Goal: Information Seeking & Learning: Learn about a topic

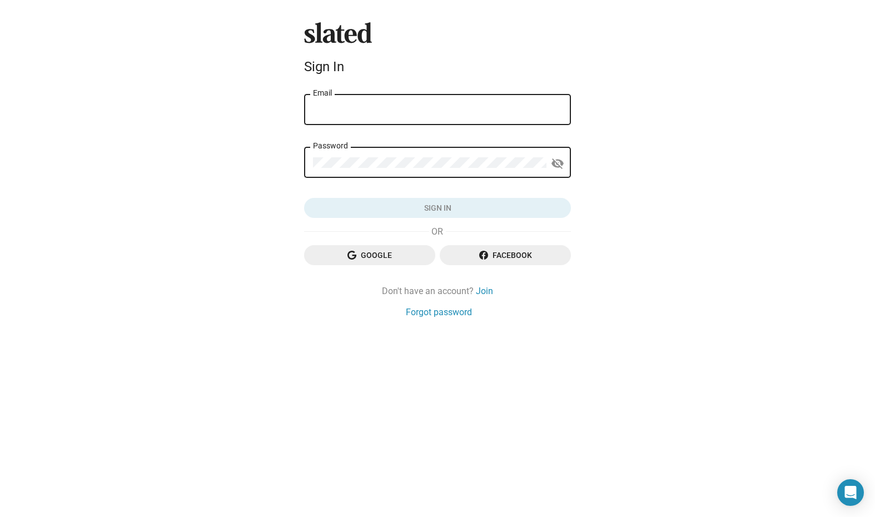
click at [433, 112] on input "Email" at bounding box center [437, 110] width 249 height 10
type input "direzione@evarts.it"
click at [438, 208] on button "Sign in" at bounding box center [437, 208] width 267 height 20
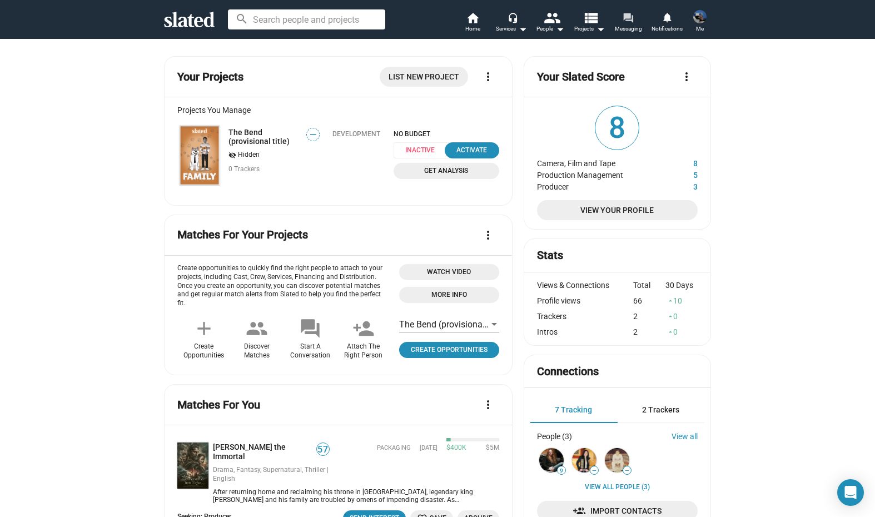
click at [633, 21] on mat-icon "forum" at bounding box center [628, 17] width 11 height 11
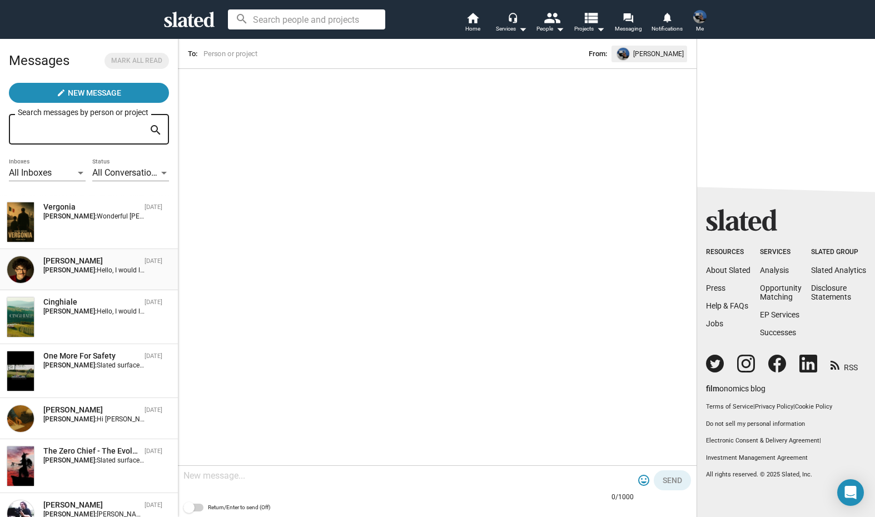
click at [120, 276] on div "Jordan Tragash Sep 30 Simone Zeoli: Hello, I would like to introduce myself: I …" at bounding box center [89, 270] width 165 height 28
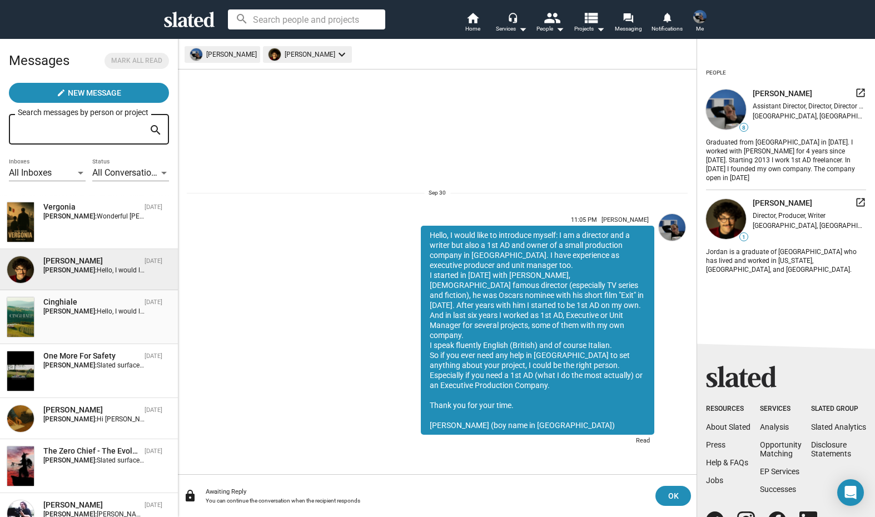
click at [71, 300] on div "Cinghiale" at bounding box center [91, 302] width 97 height 11
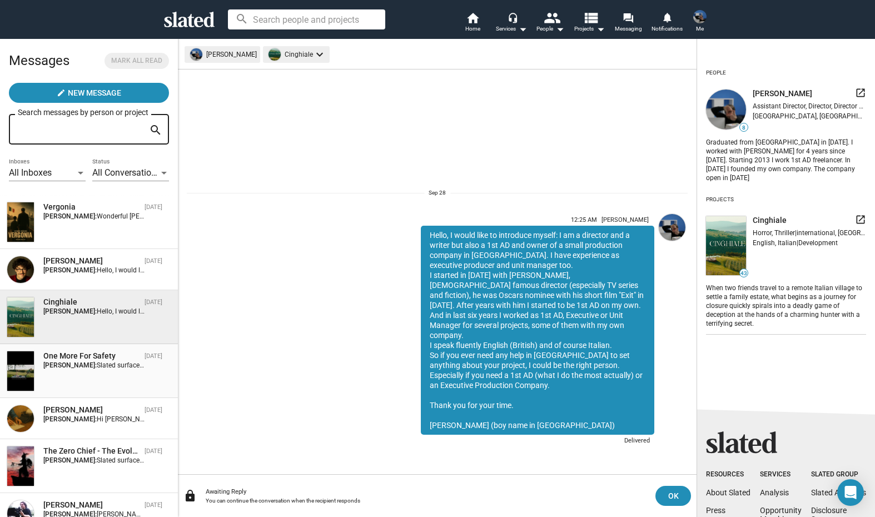
click at [113, 378] on div "One More For Safety Sep 28 Simone Zeoli: Slated surfaced One More For Safety as…" at bounding box center [89, 371] width 165 height 41
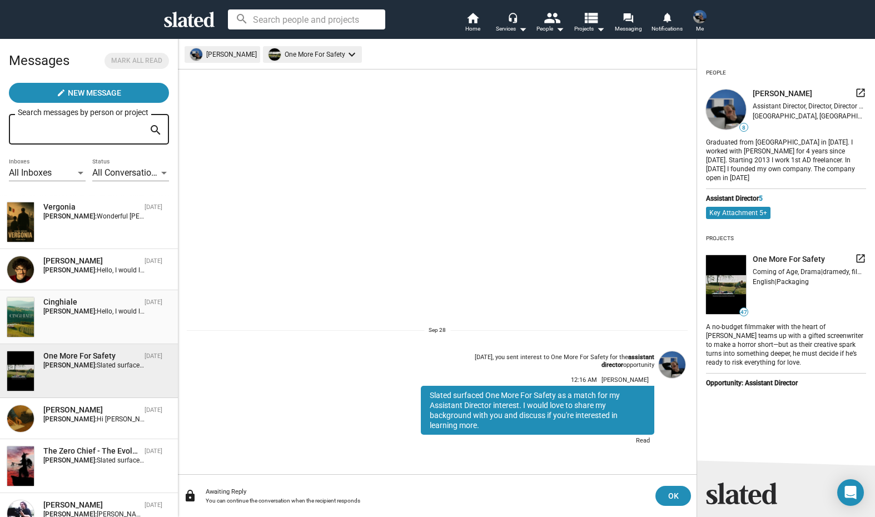
click at [121, 317] on div "Cinghiale Sep 28 Simone Zeoli: Hello, I would like to introduce myself: I am a …" at bounding box center [89, 317] width 165 height 41
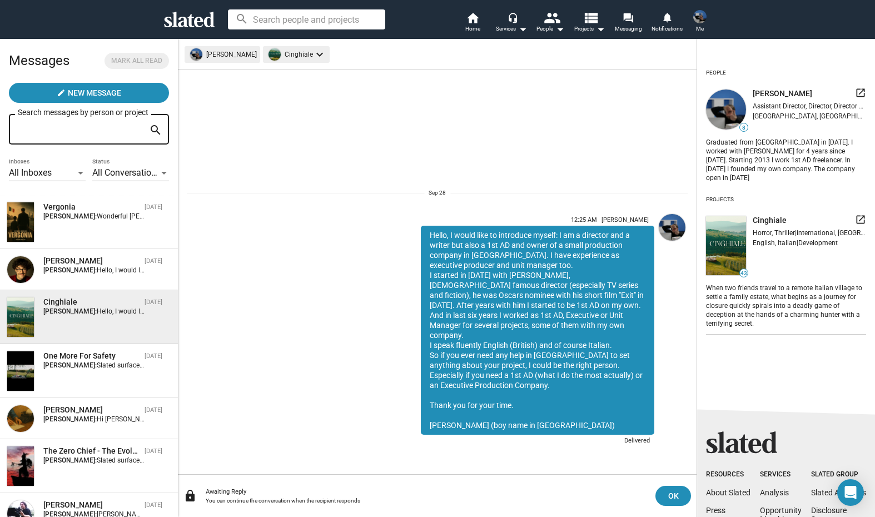
click at [862, 214] on mat-icon "launch" at bounding box center [860, 219] width 11 height 11
click at [473, 17] on mat-icon "home" at bounding box center [472, 17] width 13 height 13
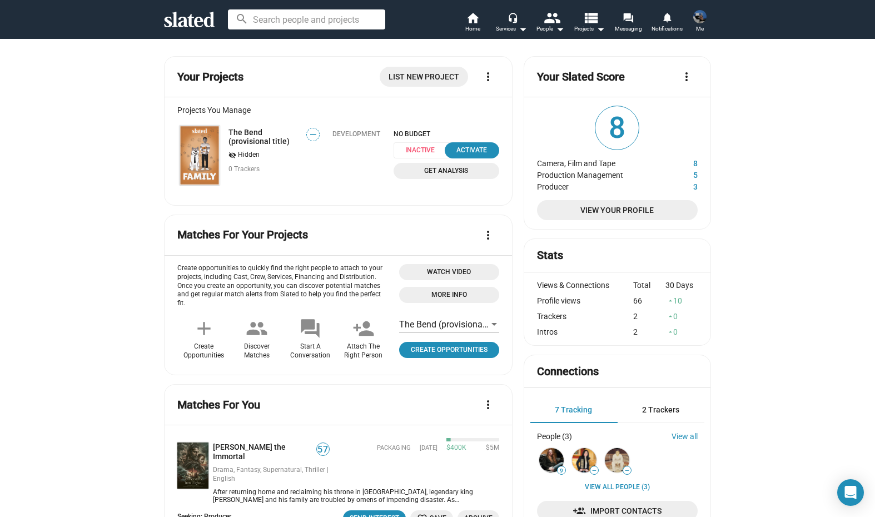
click at [702, 13] on img at bounding box center [699, 16] width 13 height 13
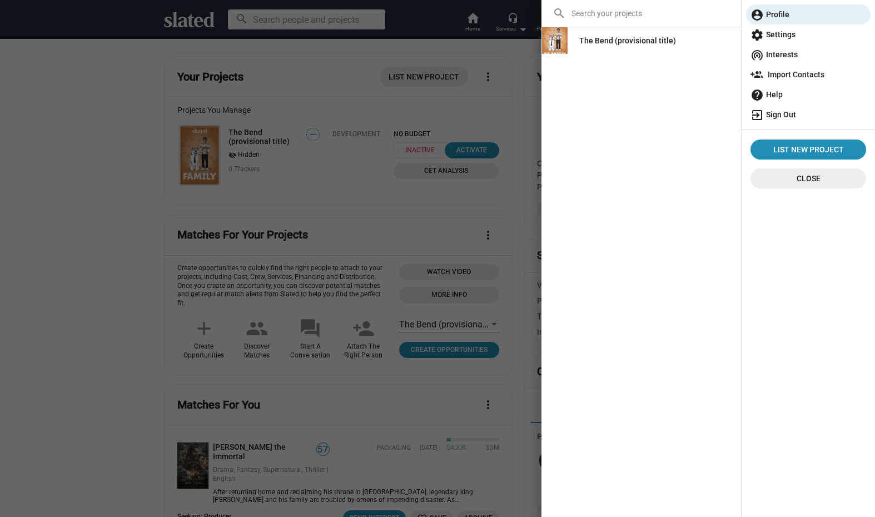
click at [774, 118] on span "exit_to_app Sign Out" at bounding box center [809, 115] width 116 height 20
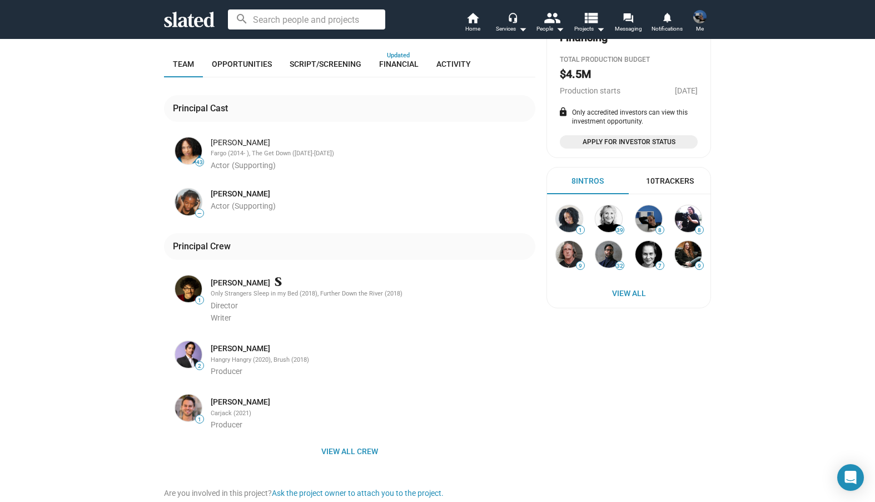
scroll to position [293, 0]
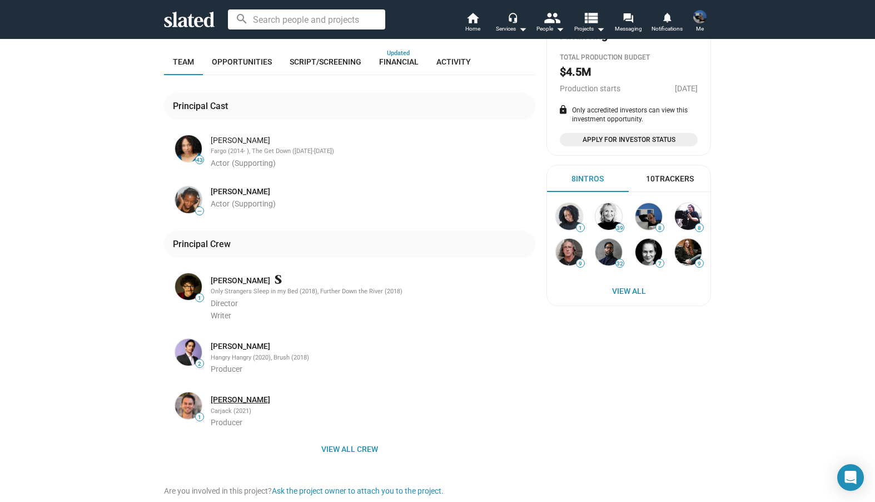
click at [243, 394] on link "[PERSON_NAME]" at bounding box center [240, 399] width 59 height 11
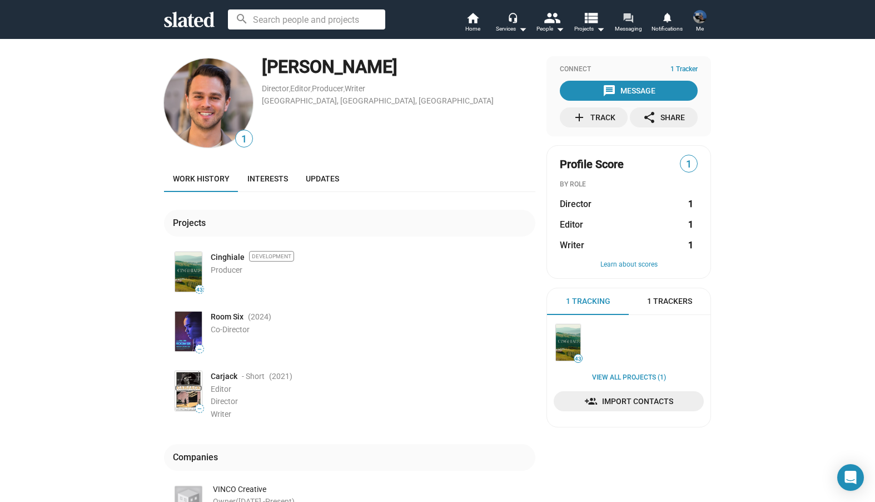
click at [631, 14] on mat-icon "forum" at bounding box center [628, 17] width 11 height 11
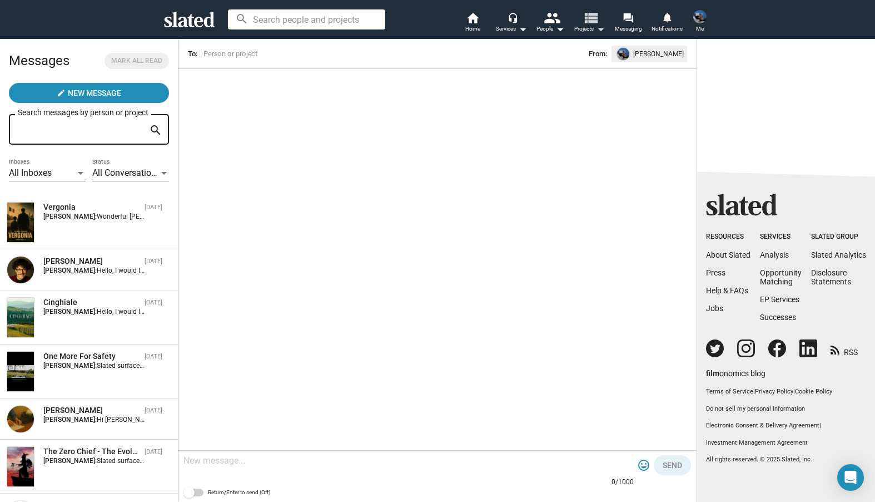
click at [589, 20] on mat-icon "view_list" at bounding box center [591, 17] width 16 height 16
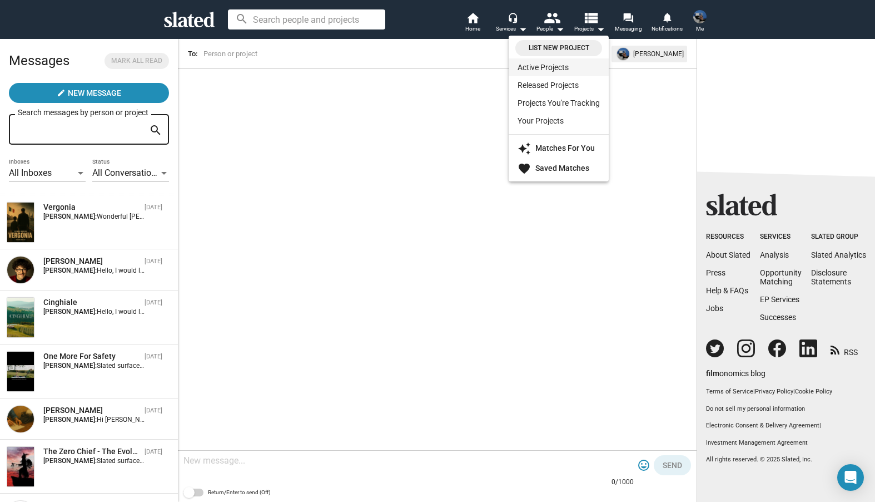
click at [549, 66] on link "Active Projects" at bounding box center [559, 67] width 100 height 18
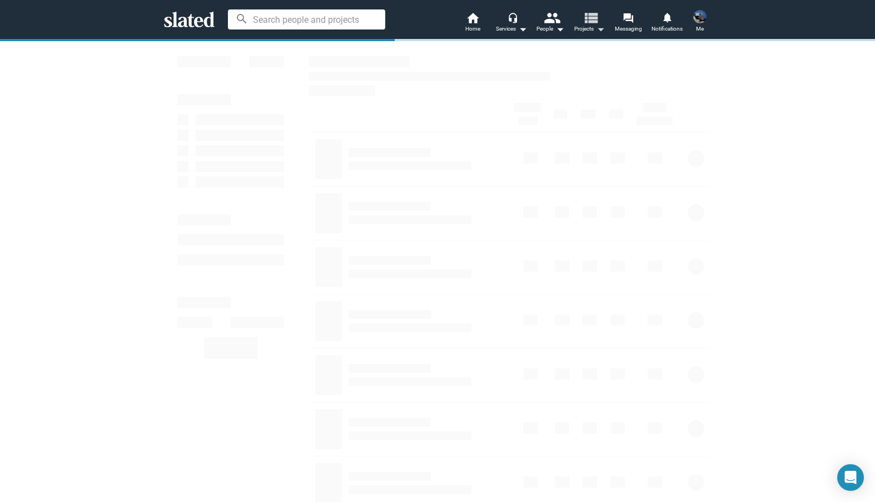
click at [597, 21] on mat-icon "view_list" at bounding box center [591, 17] width 16 height 16
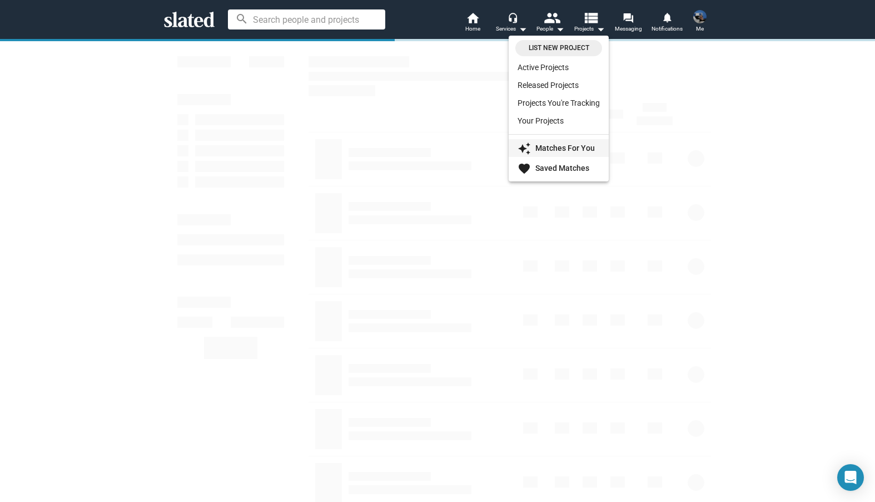
click at [560, 151] on strong "Matches For You" at bounding box center [564, 147] width 59 height 9
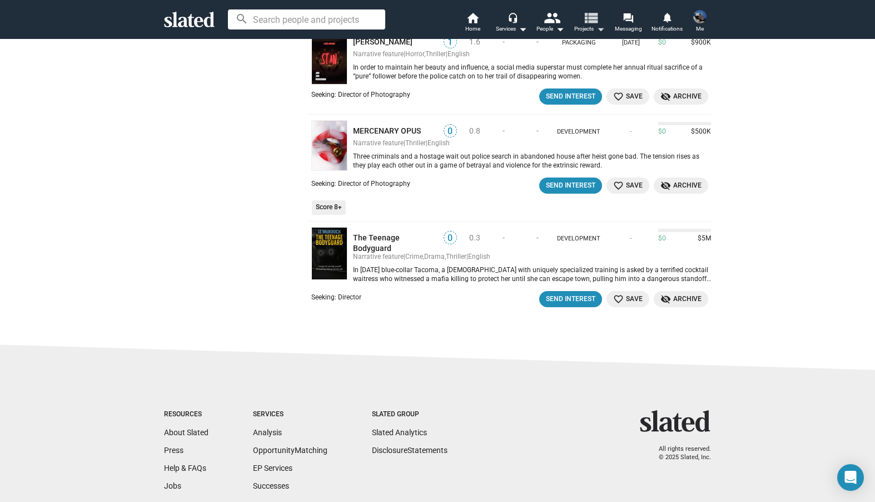
scroll to position [1406, 0]
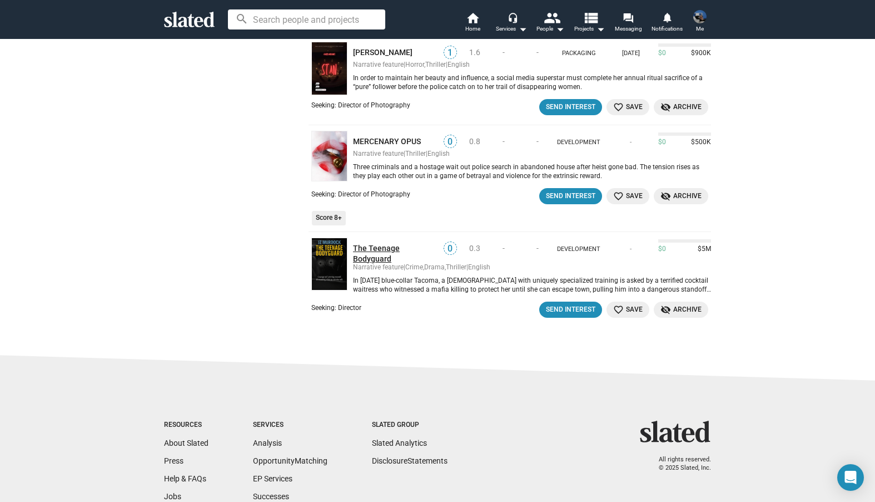
click at [408, 243] on link "The Teenage Bodyguard" at bounding box center [395, 253] width 84 height 20
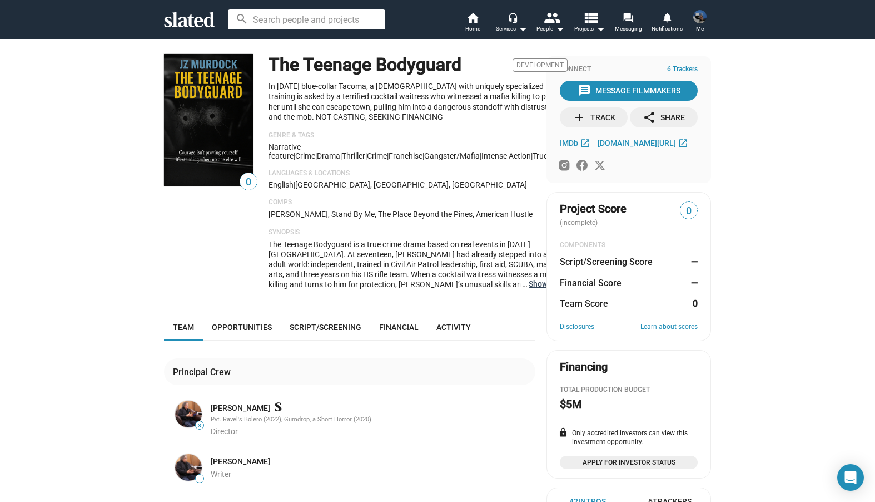
click at [529, 280] on button "… Show More" at bounding box center [548, 284] width 39 height 10
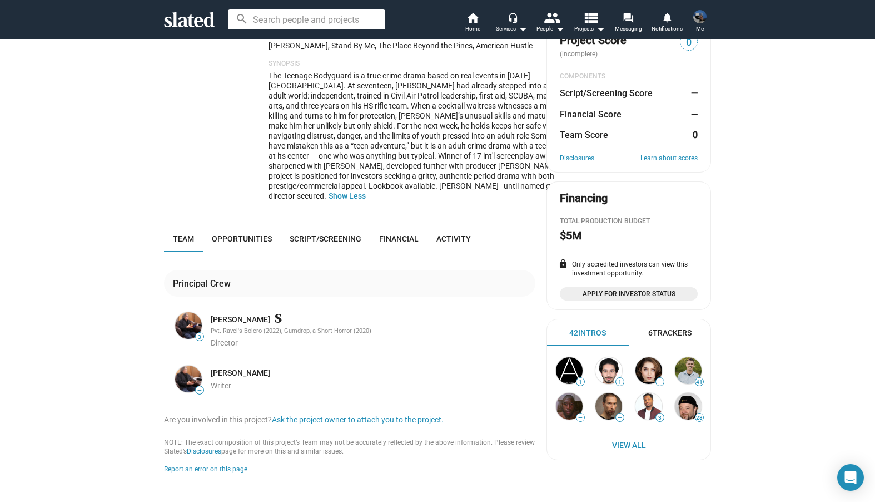
scroll to position [170, 0]
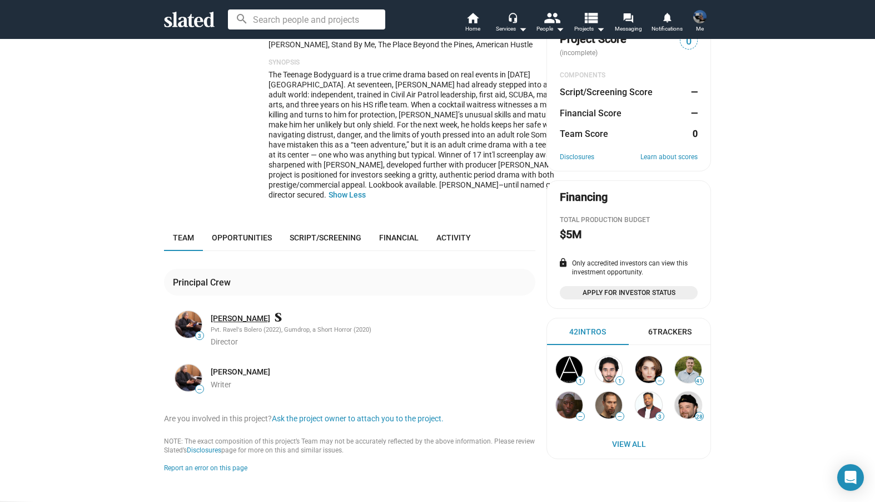
click at [235, 324] on link "[PERSON_NAME]" at bounding box center [240, 318] width 59 height 11
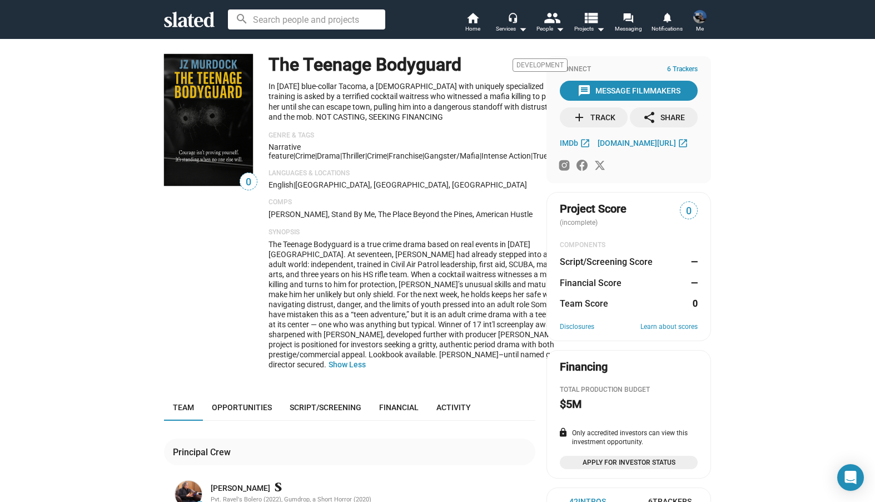
scroll to position [0, 0]
click at [626, 23] on mat-icon "forum" at bounding box center [628, 17] width 11 height 11
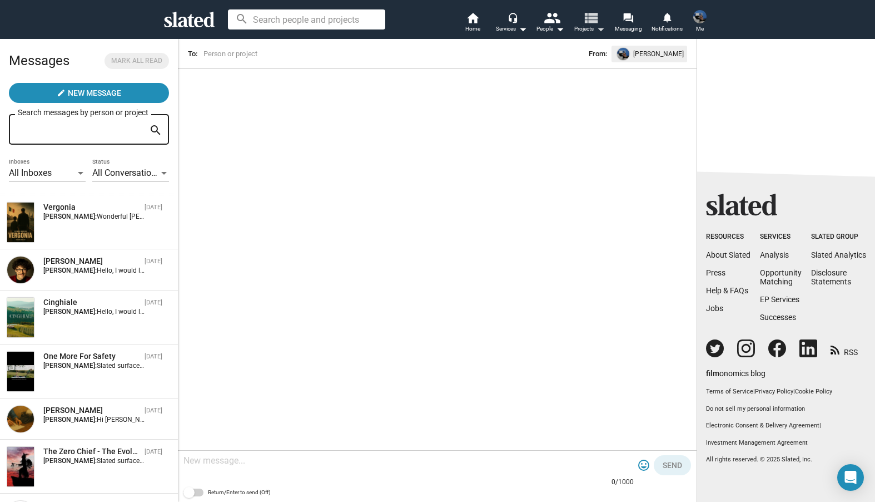
click at [590, 18] on mat-icon "view_list" at bounding box center [591, 17] width 16 height 16
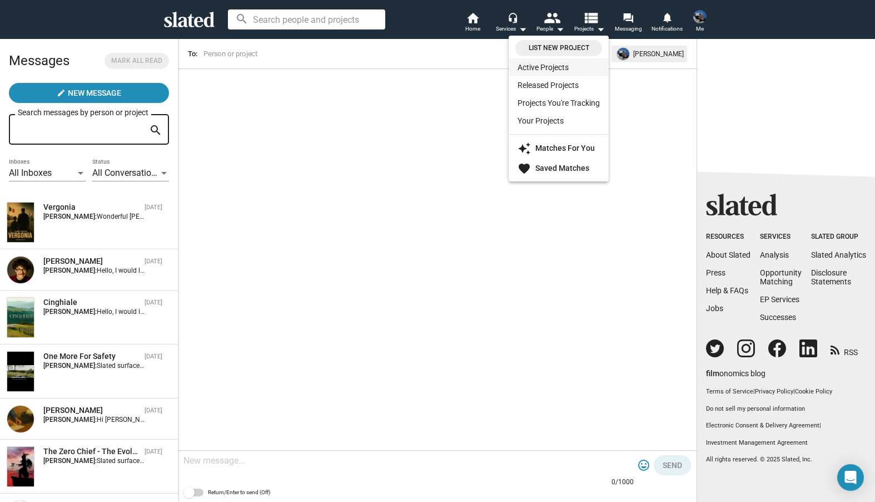
click at [549, 63] on link "Active Projects" at bounding box center [559, 67] width 100 height 18
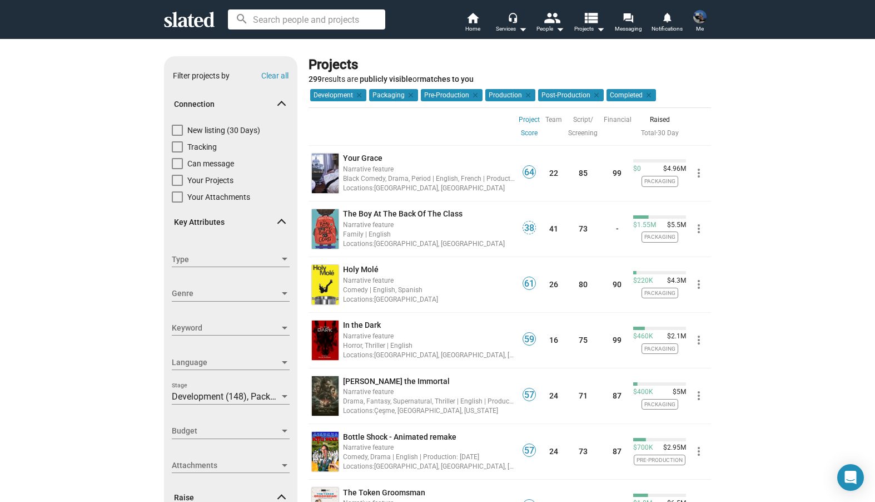
click at [264, 354] on div "Language Language" at bounding box center [231, 362] width 118 height 16
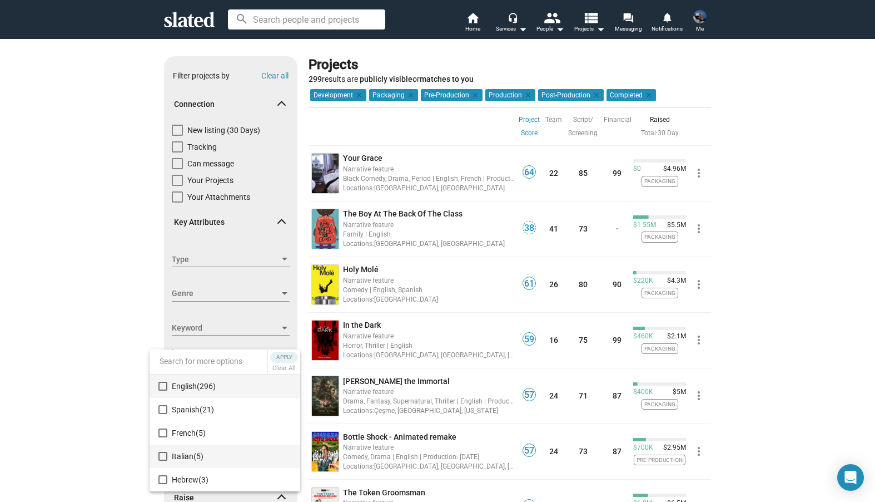
click at [199, 453] on span "(5)" at bounding box center [199, 456] width 10 height 9
click at [290, 351] on div "Apply Clear All" at bounding box center [283, 361] width 33 height 24
click at [286, 354] on span "Apply" at bounding box center [284, 356] width 20 height 11
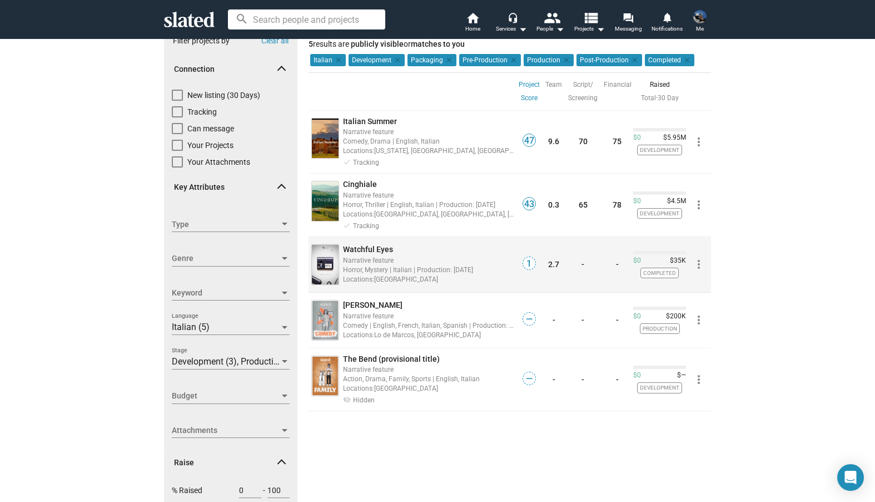
scroll to position [36, 0]
click at [374, 245] on span "Watchful Eyes" at bounding box center [368, 248] width 50 height 9
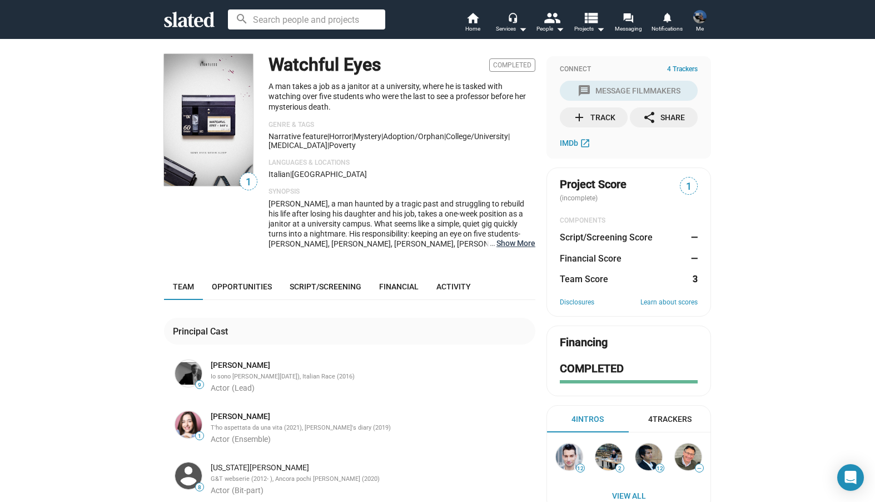
click at [527, 241] on button "… Show More" at bounding box center [516, 243] width 39 height 10
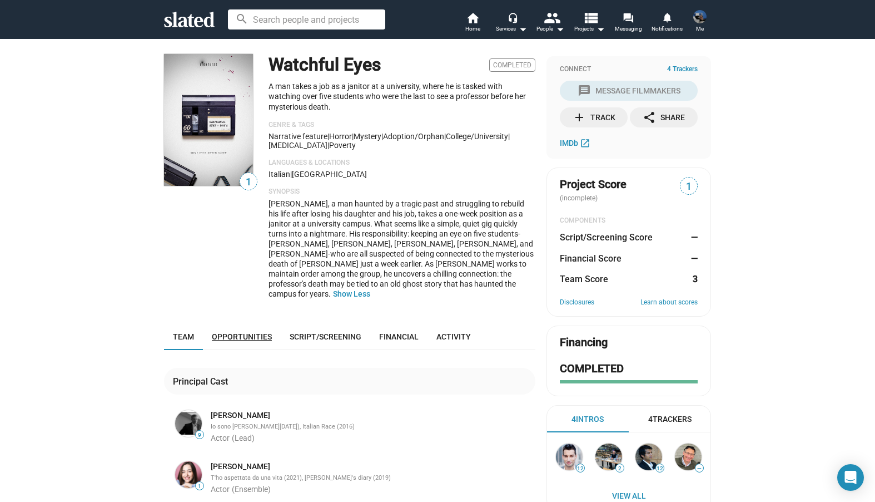
click at [271, 323] on link "Opportunities" at bounding box center [242, 336] width 78 height 27
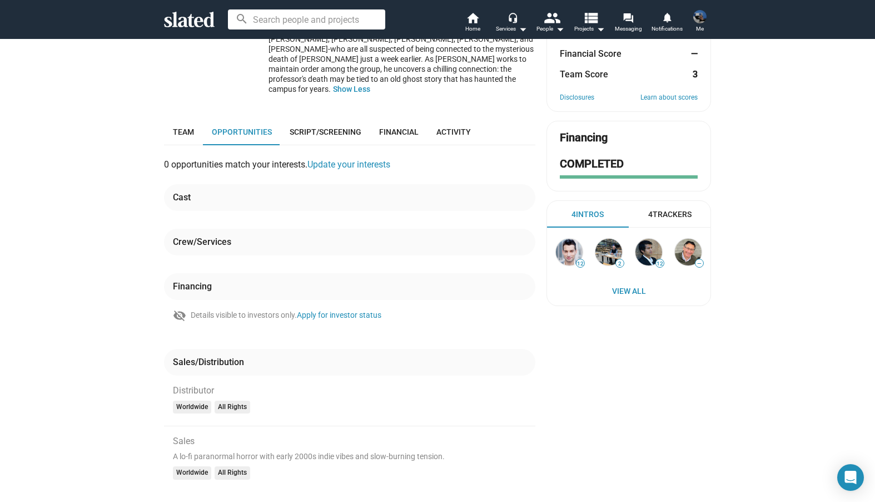
scroll to position [208, 0]
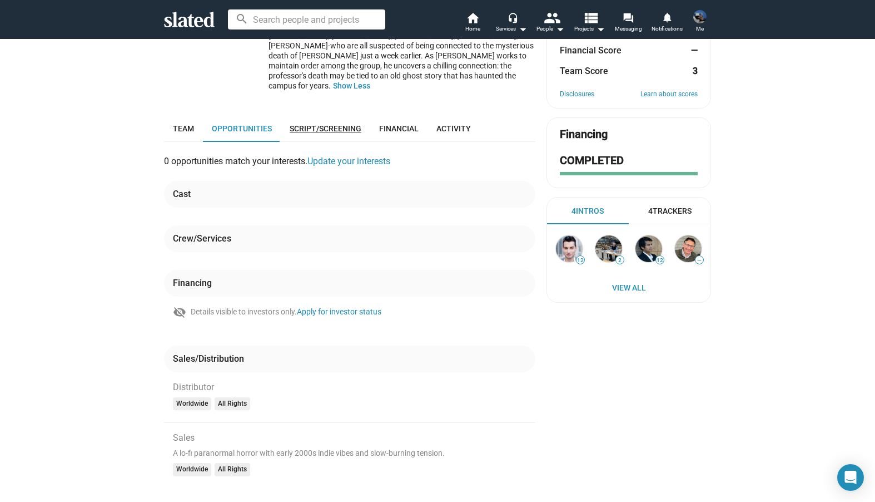
click at [339, 124] on span "Script/Screening" at bounding box center [326, 128] width 72 height 9
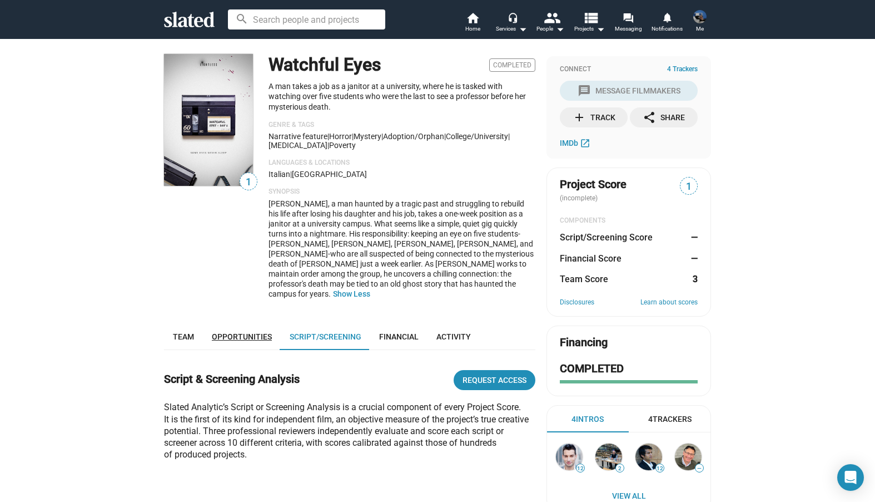
click at [244, 332] on span "Opportunities" at bounding box center [242, 336] width 60 height 9
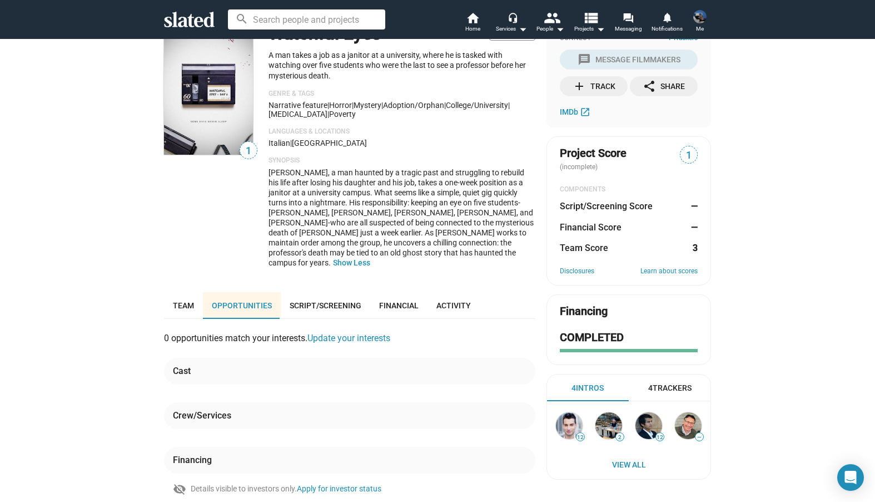
scroll to position [30, 0]
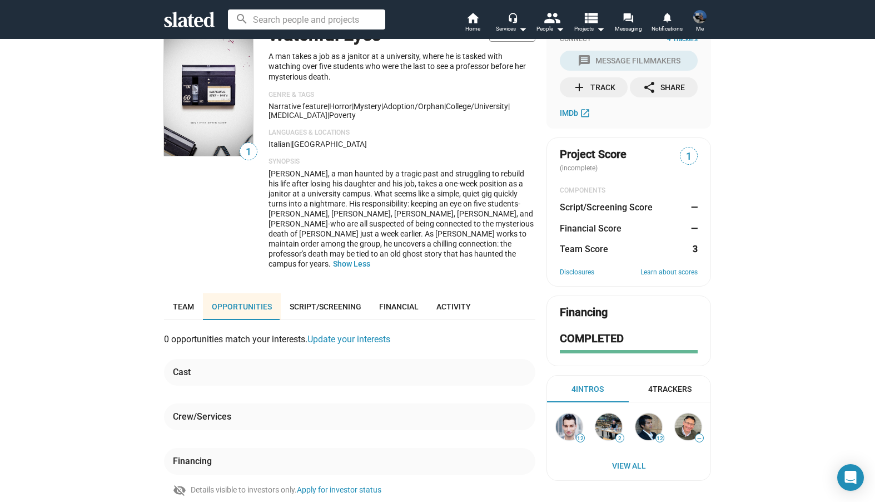
click at [194, 359] on div "Cast" at bounding box center [349, 372] width 371 height 27
click at [187, 302] on span "Team" at bounding box center [183, 306] width 21 height 9
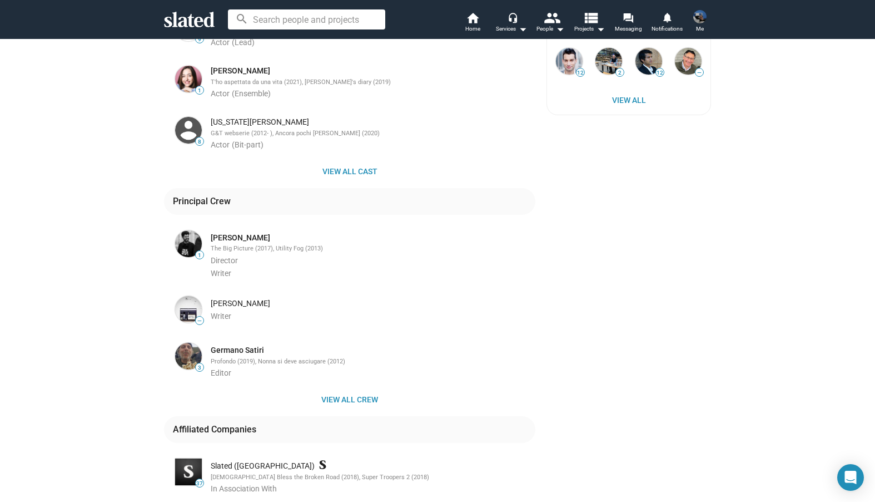
scroll to position [403, 0]
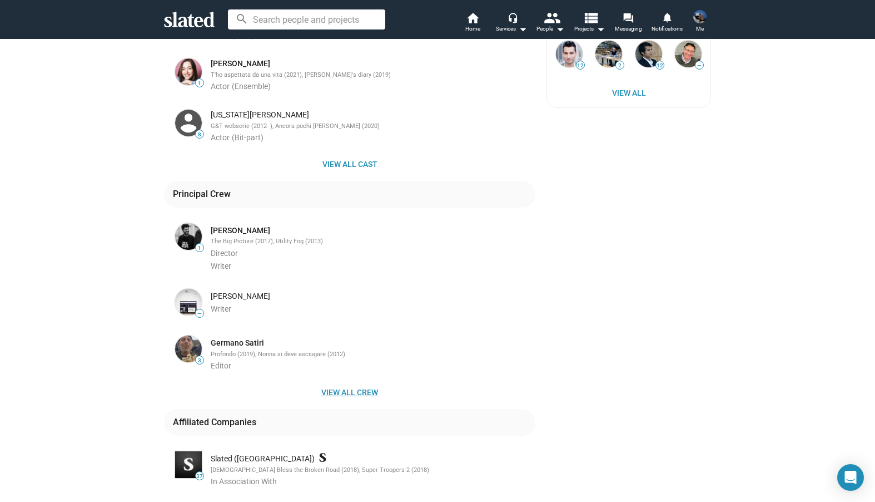
click at [357, 382] on span "View all crew" at bounding box center [350, 392] width 354 height 20
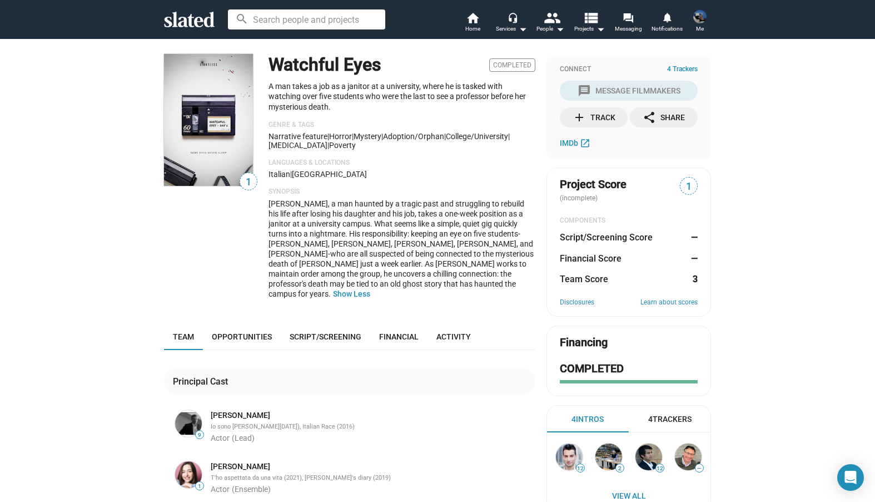
scroll to position [0, 0]
click at [594, 24] on mat-icon "view_list" at bounding box center [591, 17] width 16 height 16
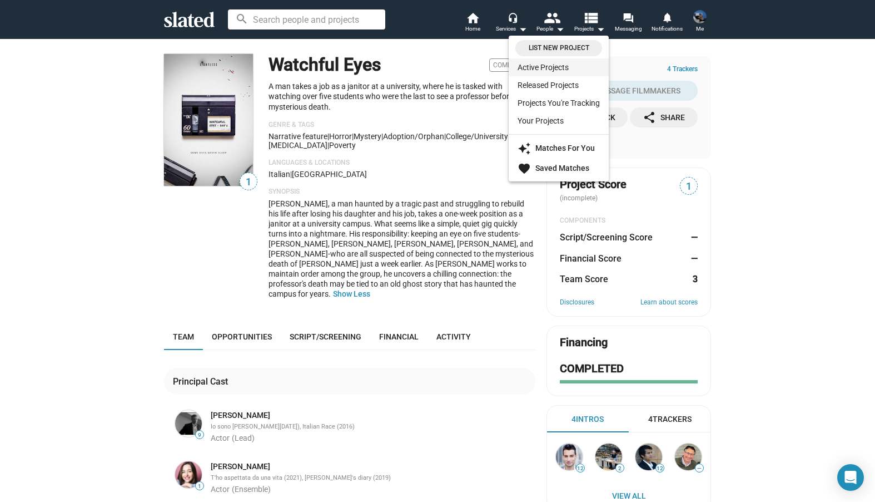
click at [544, 75] on link "Active Projects" at bounding box center [559, 67] width 100 height 18
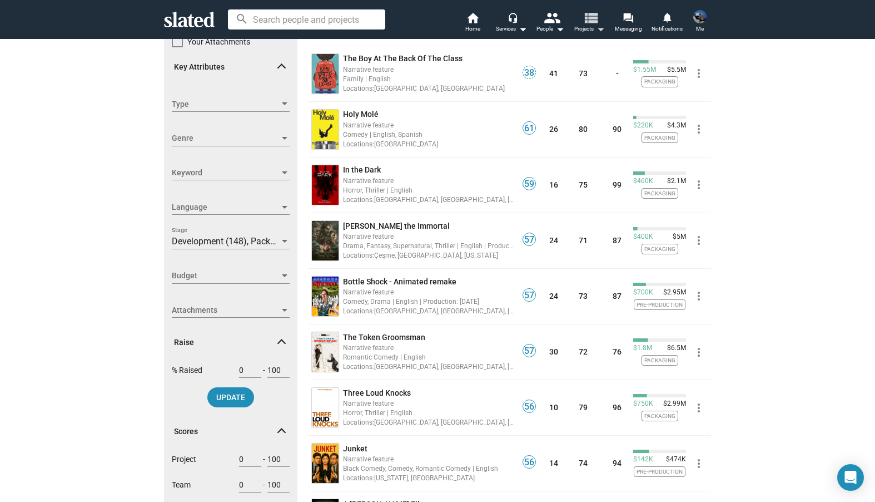
scroll to position [147, 0]
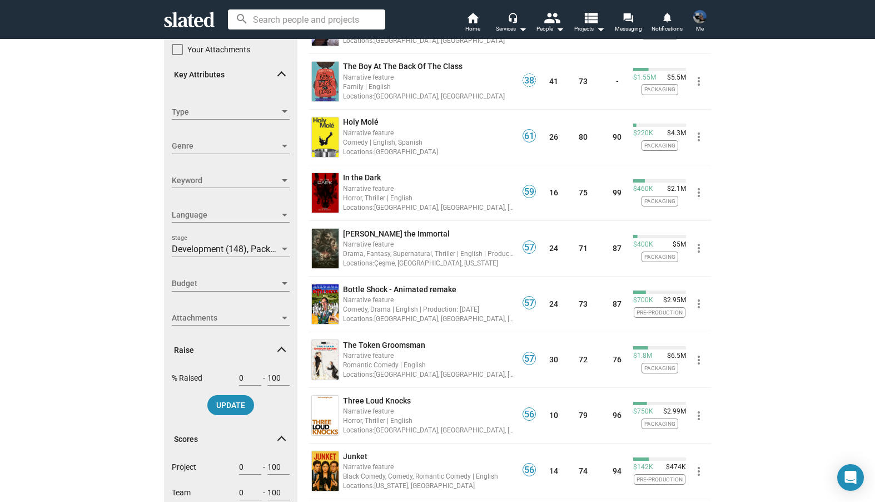
click at [281, 279] on div at bounding box center [285, 283] width 10 height 9
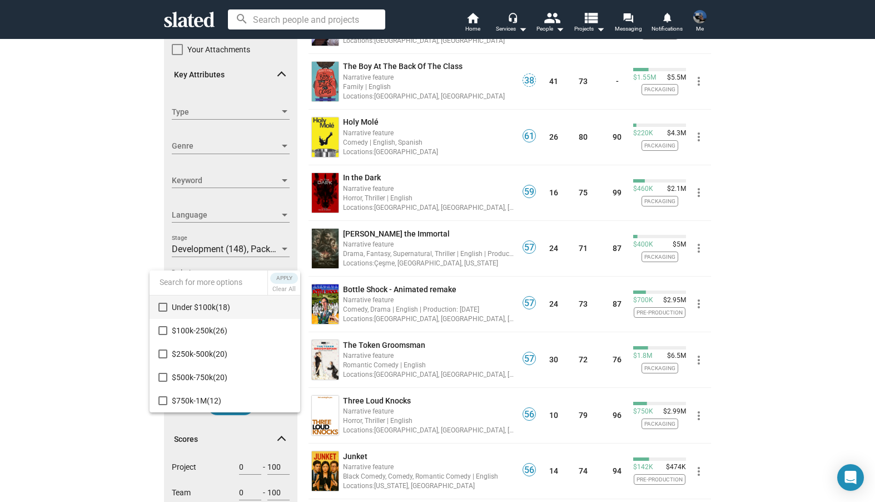
click at [382, 276] on div at bounding box center [437, 251] width 875 height 502
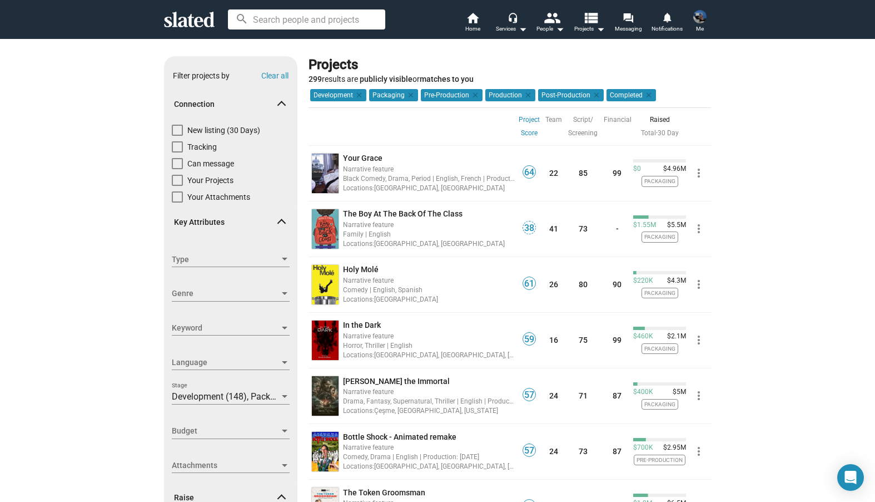
scroll to position [0, 0]
click at [279, 266] on div "Type Type" at bounding box center [231, 264] width 118 height 26
click at [279, 262] on span "Type" at bounding box center [226, 260] width 108 height 12
click at [250, 232] on div at bounding box center [437, 251] width 875 height 502
click at [476, 19] on mat-icon "home" at bounding box center [472, 17] width 13 height 13
